Goal: Task Accomplishment & Management: Use online tool/utility

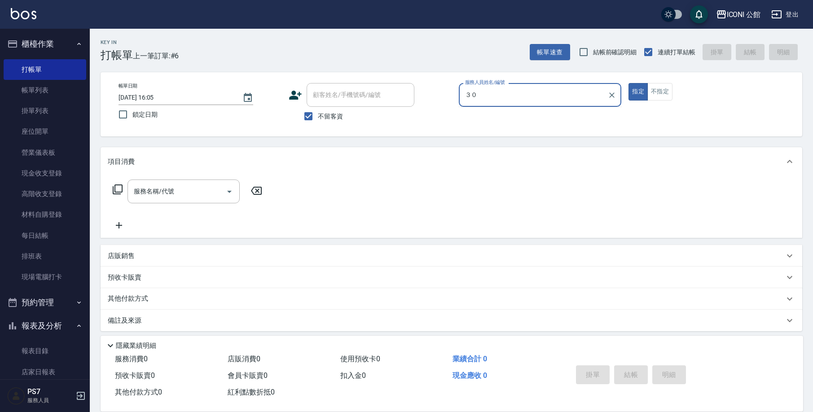
type input "３"
type input "４"
click at [638, 92] on button "指定" at bounding box center [638, 92] width 19 height 18
type button "true"
click at [577, 99] on input "服務人員姓名/編號" at bounding box center [540, 95] width 155 height 16
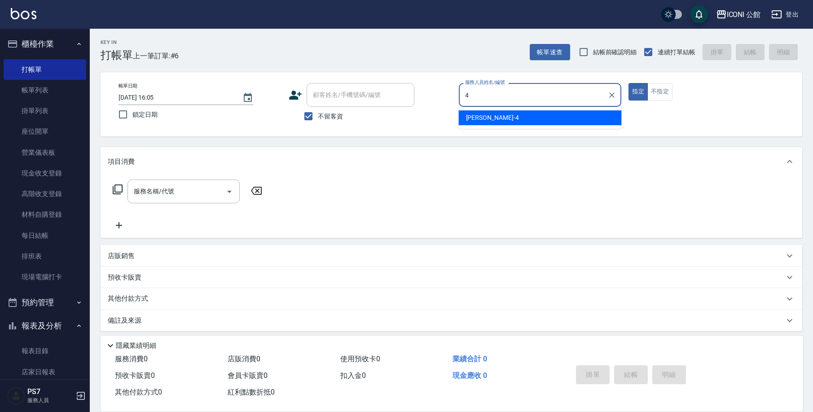
type input "Lina-4"
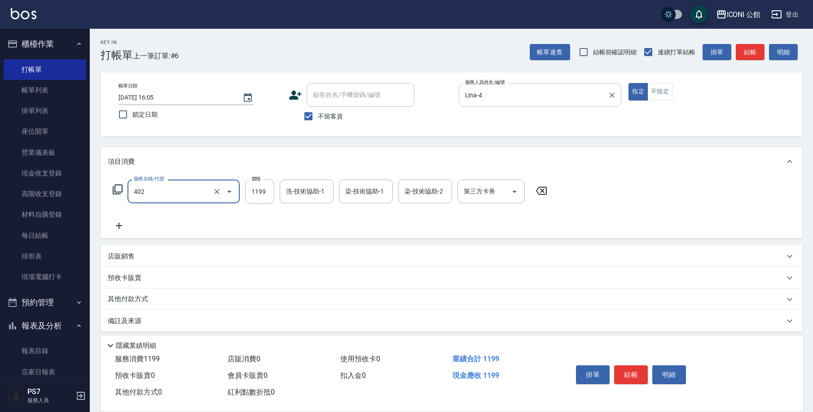
type input "設計染髮(402)"
type input "1599"
type input "2"
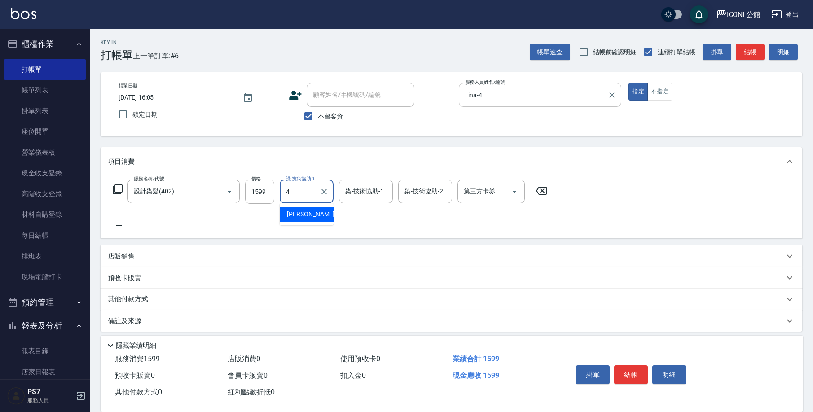
type input "Lina-4"
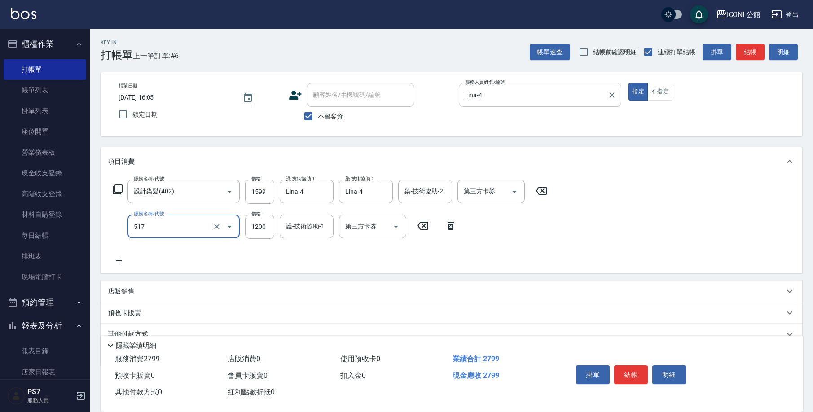
type input "花漾深層護髮(517)"
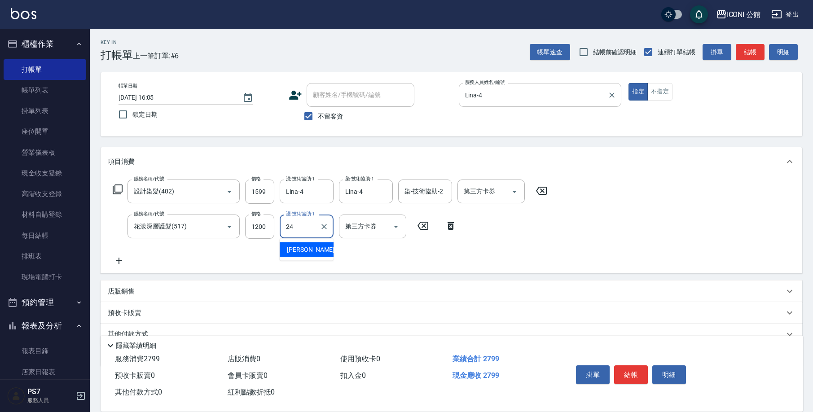
type input "[PERSON_NAME]-24"
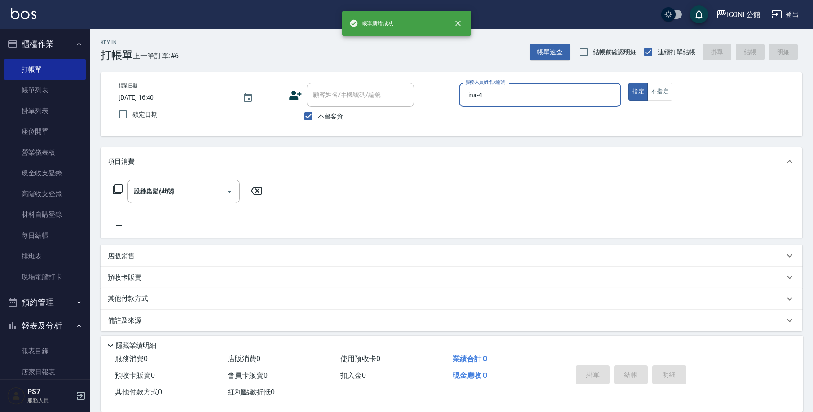
type input "[DATE] 16:40"
click at [44, 96] on link "帳單列表" at bounding box center [45, 90] width 83 height 21
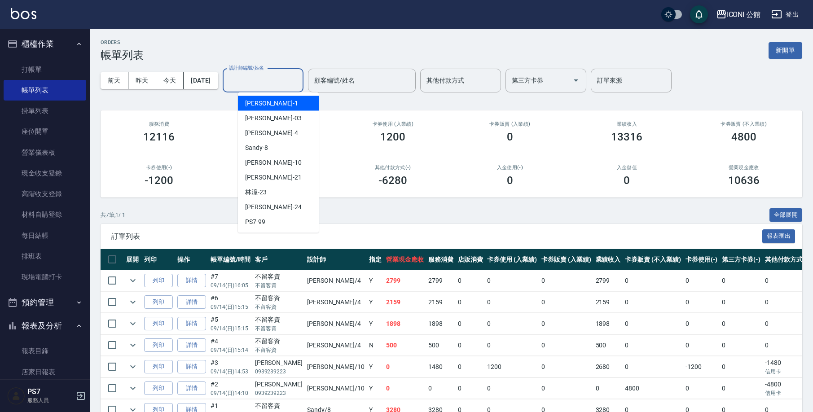
click at [262, 84] on input "設計師編號/姓名" at bounding box center [263, 81] width 73 height 16
click at [271, 136] on div "Lina -4" at bounding box center [278, 133] width 81 height 15
type input "Lina-4"
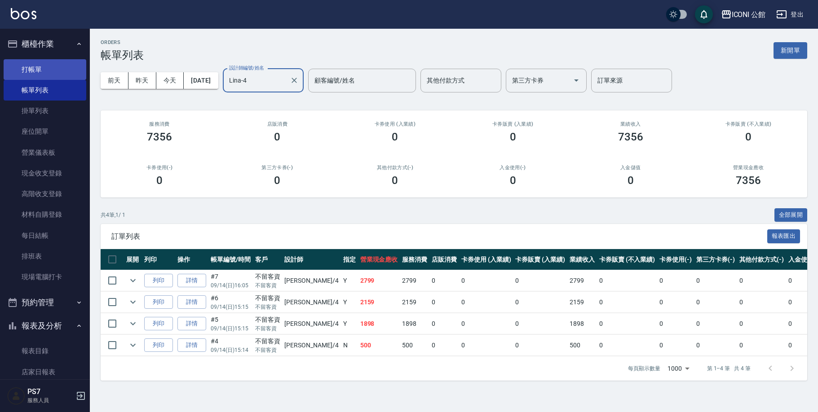
click at [57, 75] on link "打帳單" at bounding box center [45, 69] width 83 height 21
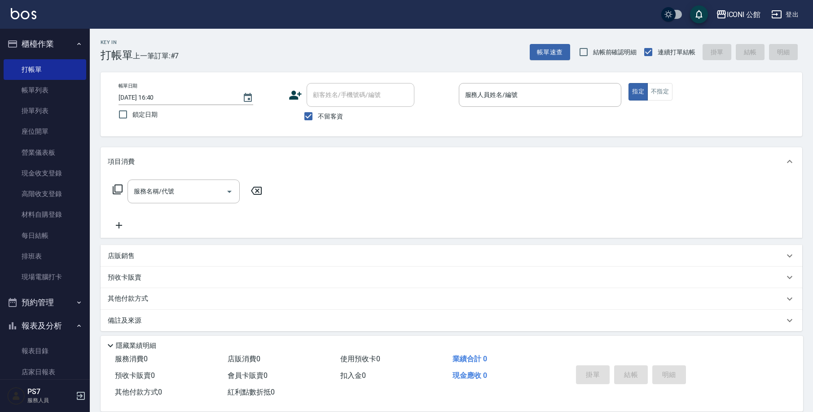
click at [327, 115] on span "不留客資" at bounding box center [330, 116] width 25 height 9
click at [318, 115] on input "不留客資" at bounding box center [308, 116] width 19 height 19
checkbox input "false"
click at [327, 105] on div "顧客姓名/手機號碼/編號" at bounding box center [361, 95] width 108 height 24
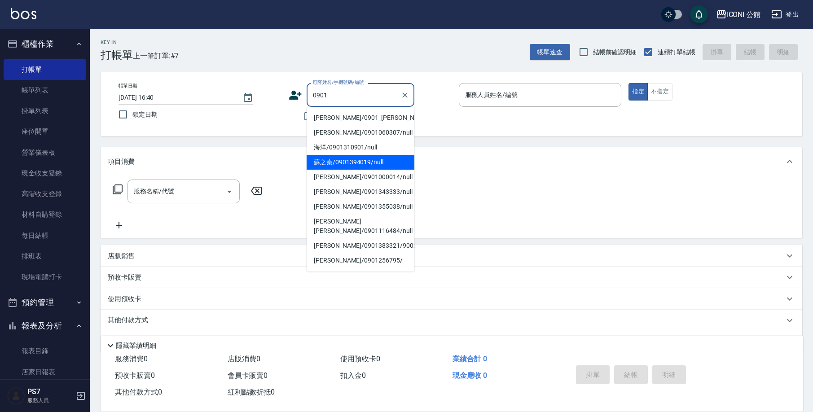
click at [347, 161] on li "蘇之秦/0901394019/null" at bounding box center [361, 162] width 108 height 15
type input "蘇之秦/0901394019/null"
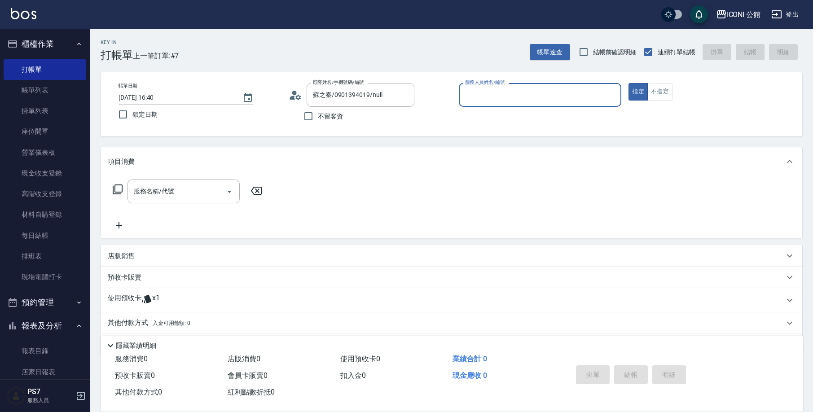
click at [170, 295] on div "使用預收卡 x1" at bounding box center [446, 300] width 677 height 13
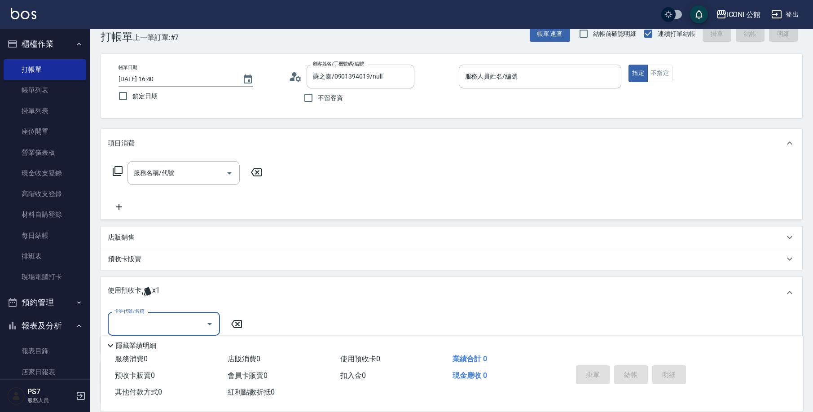
scroll to position [97, 0]
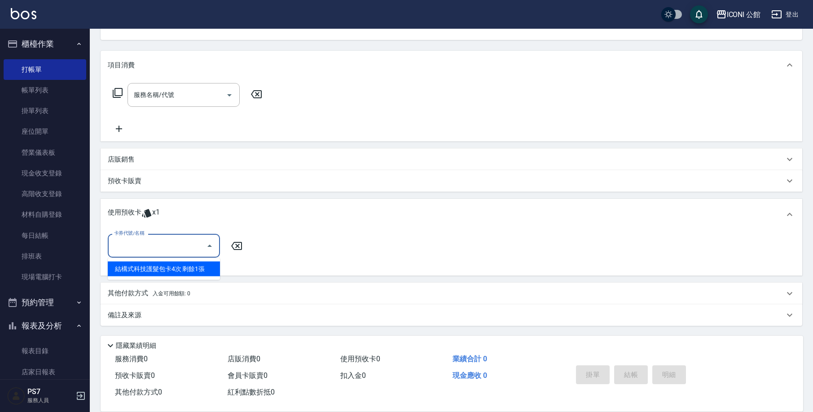
click at [187, 253] on input "卡券代號/名稱" at bounding box center [157, 246] width 91 height 16
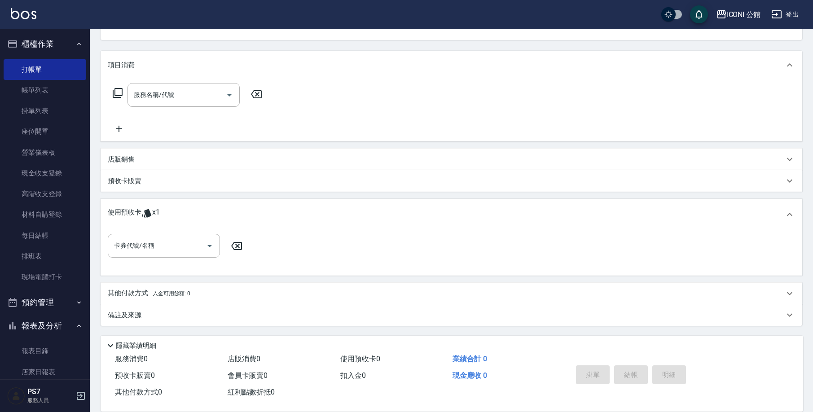
click at [264, 171] on div "預收卡販賣" at bounding box center [452, 181] width 702 height 22
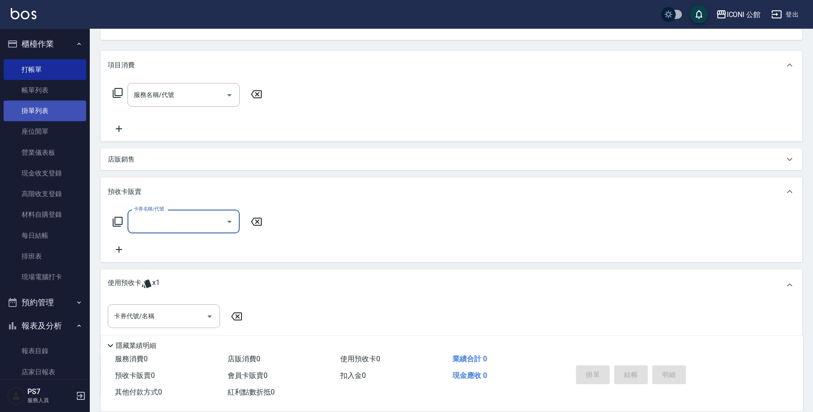
scroll to position [0, 0]
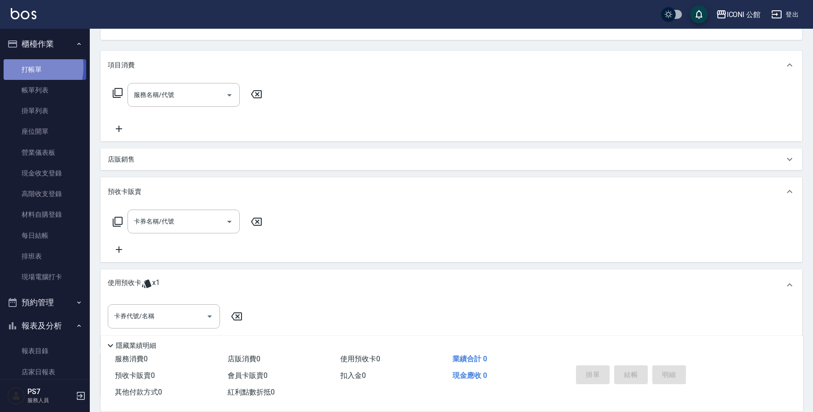
click at [26, 67] on link "打帳單" at bounding box center [45, 69] width 83 height 21
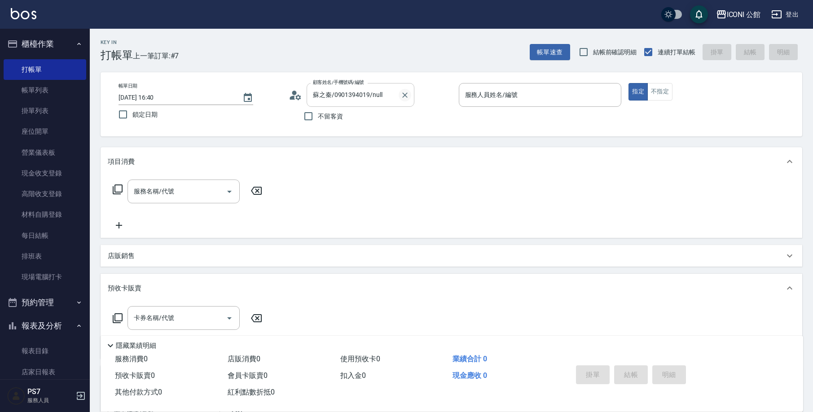
click at [409, 97] on icon "Clear" at bounding box center [404, 95] width 9 height 9
click at [320, 120] on span "不留客資" at bounding box center [330, 116] width 25 height 9
click at [318, 120] on input "不留客資" at bounding box center [308, 116] width 19 height 19
checkbox input "true"
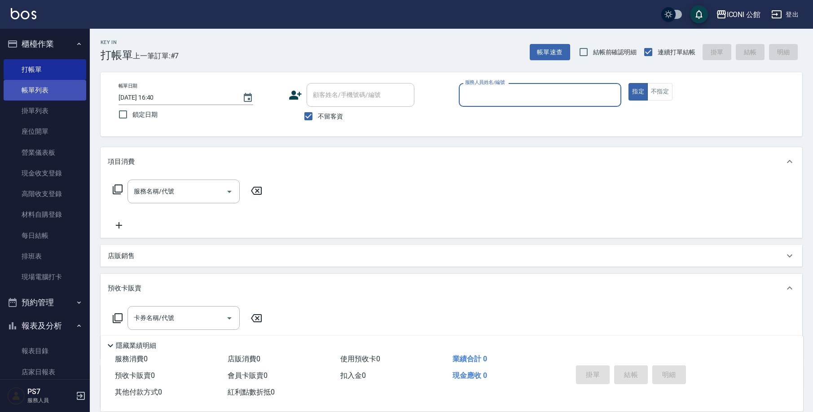
click at [39, 88] on link "帳單列表" at bounding box center [45, 90] width 83 height 21
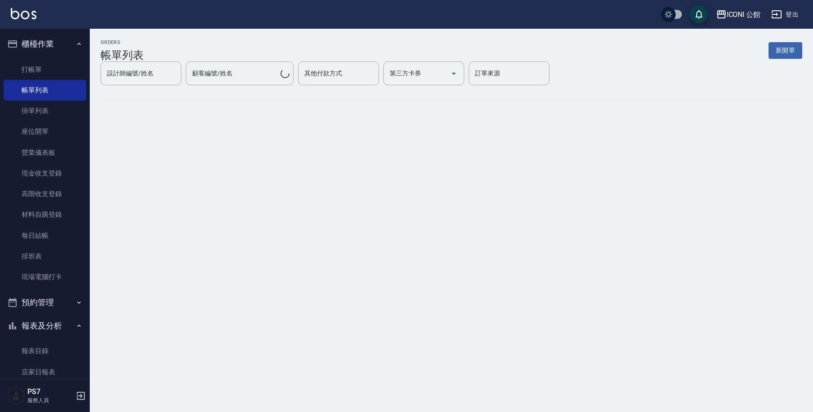
scroll to position [371, 0]
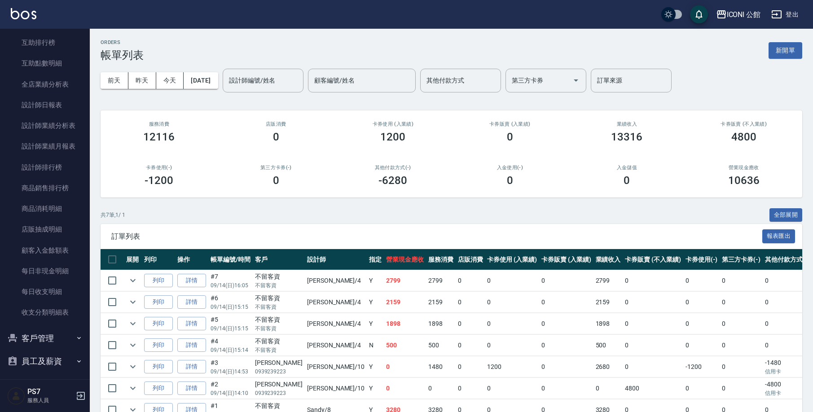
click at [39, 356] on button "員工及薪資" at bounding box center [45, 361] width 83 height 23
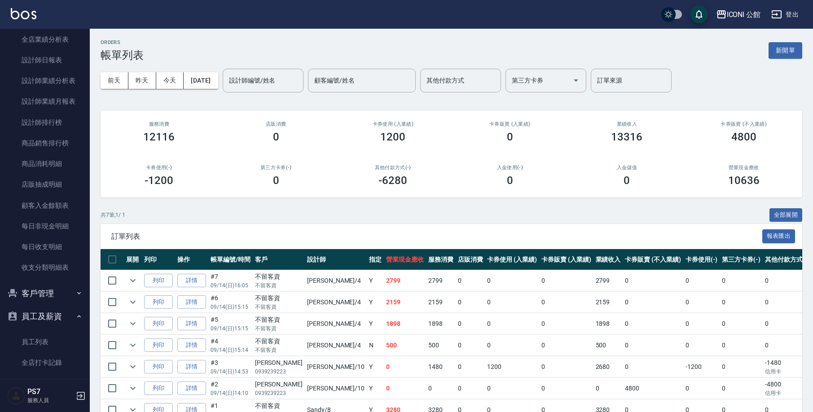
click at [42, 293] on button "客戶管理" at bounding box center [45, 293] width 83 height 23
click at [41, 317] on link "客戶列表" at bounding box center [45, 318] width 83 height 21
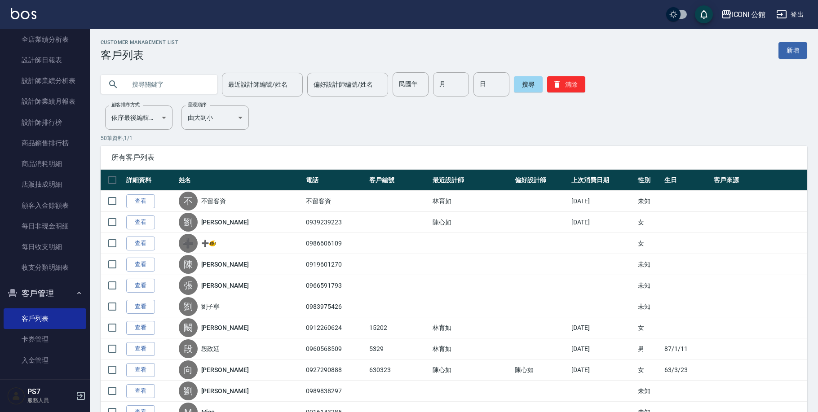
click at [128, 77] on input "text" at bounding box center [168, 84] width 84 height 24
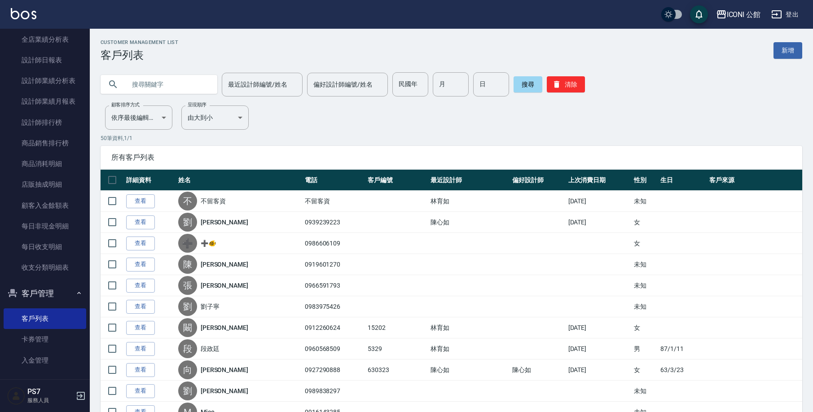
click at [139, 81] on input "text" at bounding box center [168, 84] width 84 height 24
type input "0901"
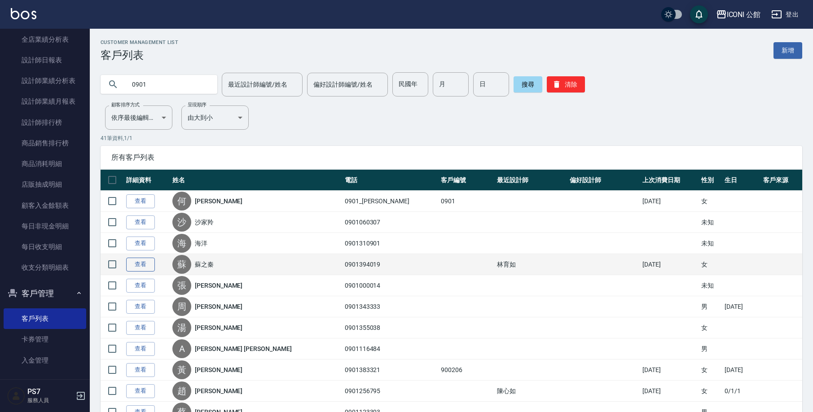
click at [129, 267] on link "查看" at bounding box center [140, 265] width 29 height 14
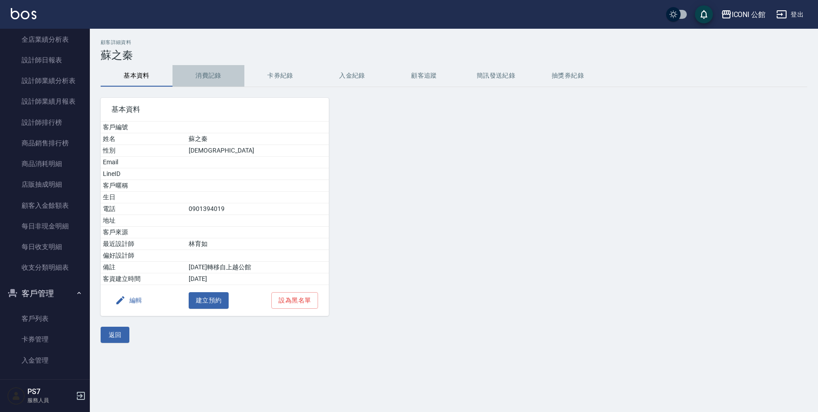
click at [222, 77] on button "消費記錄" at bounding box center [208, 76] width 72 height 22
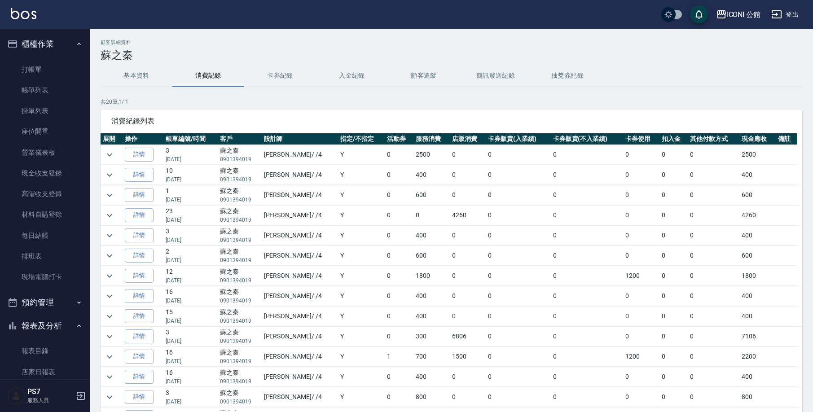
click at [43, 58] on ul "打帳單 帳單列表 掛單列表 座位開單 營業儀表板 現金收支登錄 高階收支登錄 材料自購登錄 每日結帳 排班表 現場電腦打卡" at bounding box center [45, 174] width 83 height 236
click at [37, 64] on link "打帳單" at bounding box center [45, 69] width 83 height 21
